Goal: Use online tool/utility: Utilize a website feature to perform a specific function

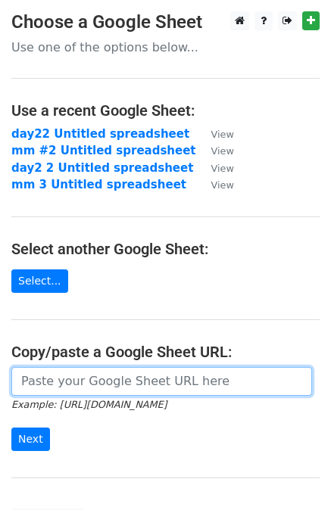
click at [109, 376] on input "url" at bounding box center [161, 381] width 301 height 29
paste input "[URL][DOMAIN_NAME]"
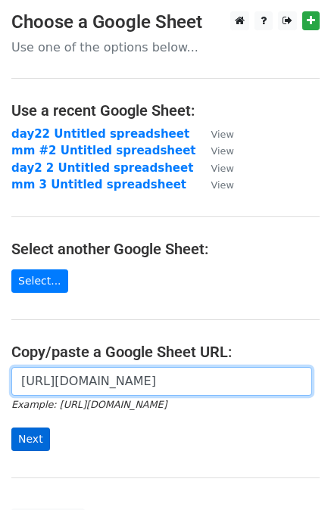
type input "[URL][DOMAIN_NAME]"
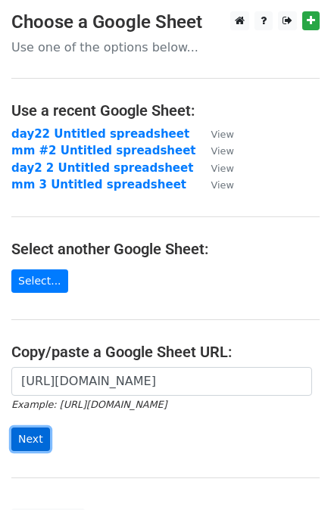
scroll to position [0, 0]
click at [30, 434] on input "Next" at bounding box center [30, 439] width 39 height 23
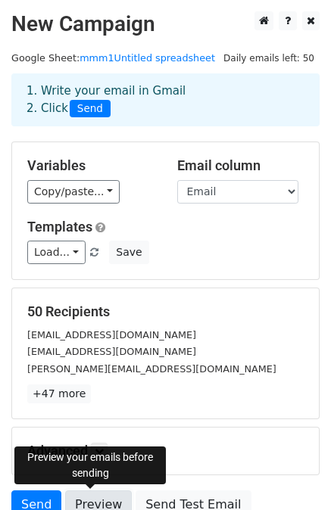
click at [85, 506] on link "Preview" at bounding box center [98, 505] width 67 height 29
